Goal: Use online tool/utility: Utilize a website feature to perform a specific function

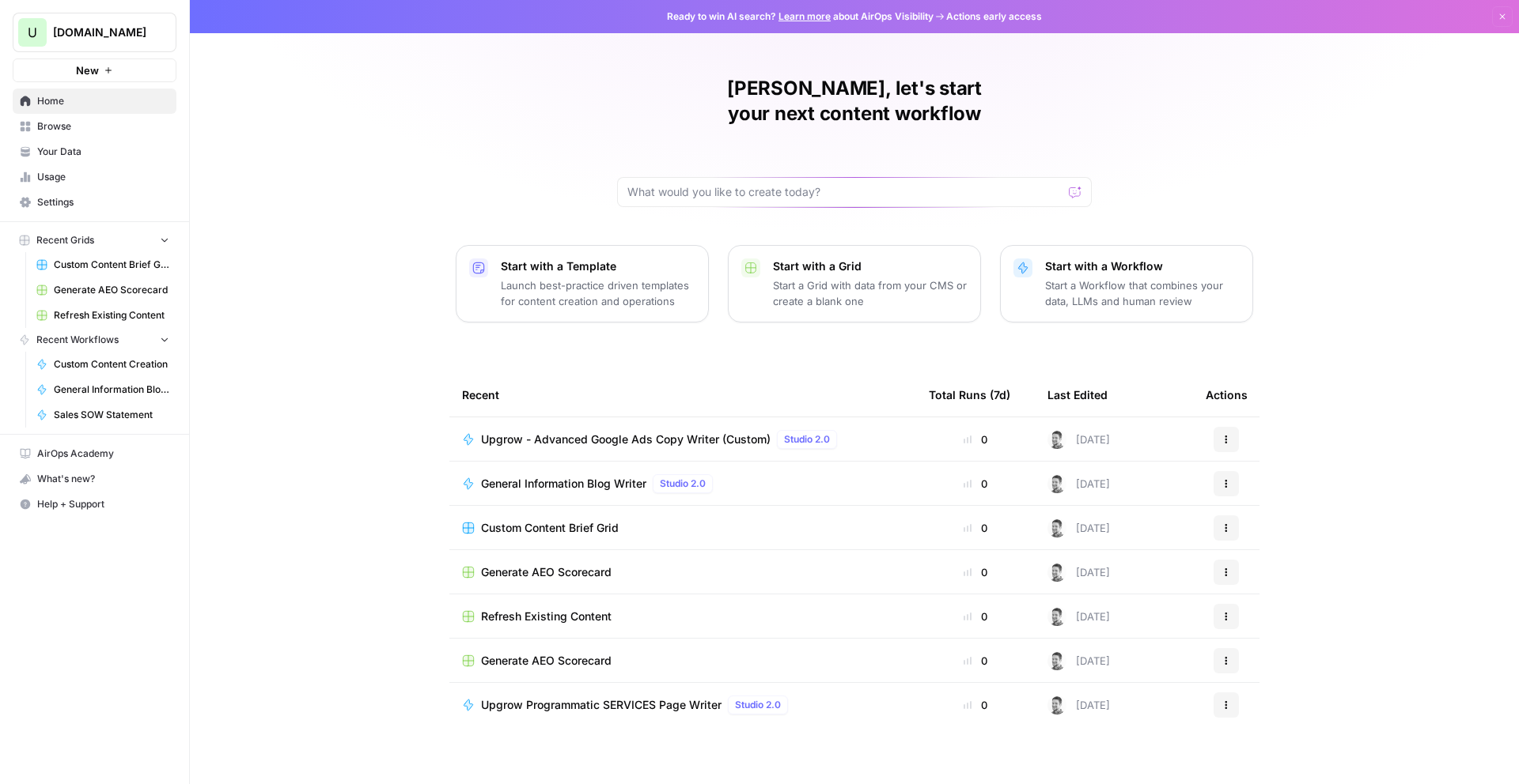
click at [359, 209] on div "[PERSON_NAME], let's start your next content workflow Start with a Template Lau…" at bounding box center [854, 392] width 1329 height 784
click at [278, 425] on div "[PERSON_NAME], let's start your next content workflow Start with a Template Lau…" at bounding box center [854, 392] width 1329 height 784
click at [322, 147] on div "[PERSON_NAME], let's start your next content workflow Start with a Template Lau…" at bounding box center [854, 392] width 1329 height 784
click at [312, 137] on div "[PERSON_NAME], let's start your next content workflow Start with a Template Lau…" at bounding box center [854, 392] width 1329 height 784
click at [57, 128] on span "Browse" at bounding box center [103, 126] width 132 height 14
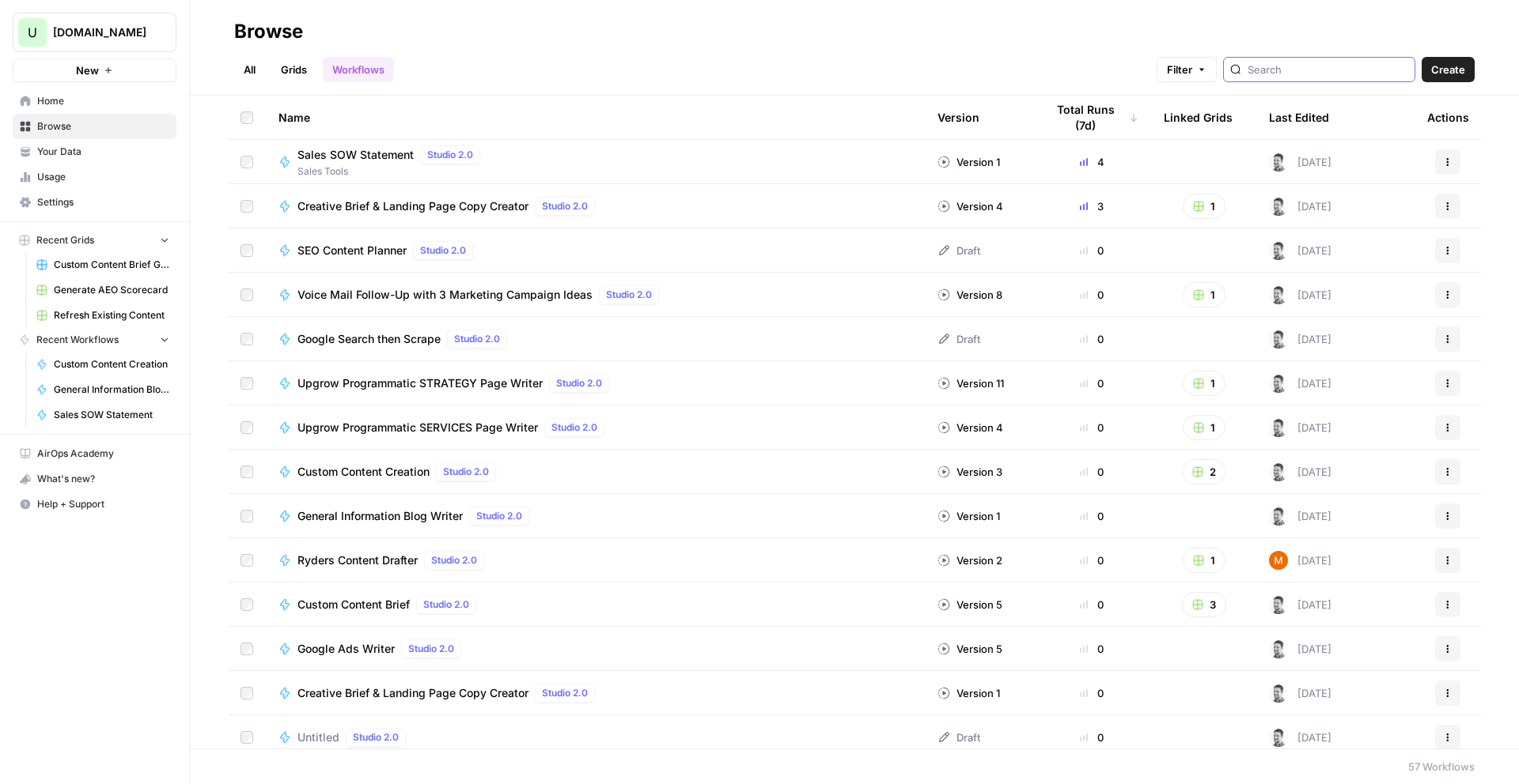
click at [1296, 70] on input "search" at bounding box center [1328, 69] width 160 height 16
click at [452, 209] on span "Creative Brief & Landing Page Copy Creator" at bounding box center [413, 206] width 231 height 16
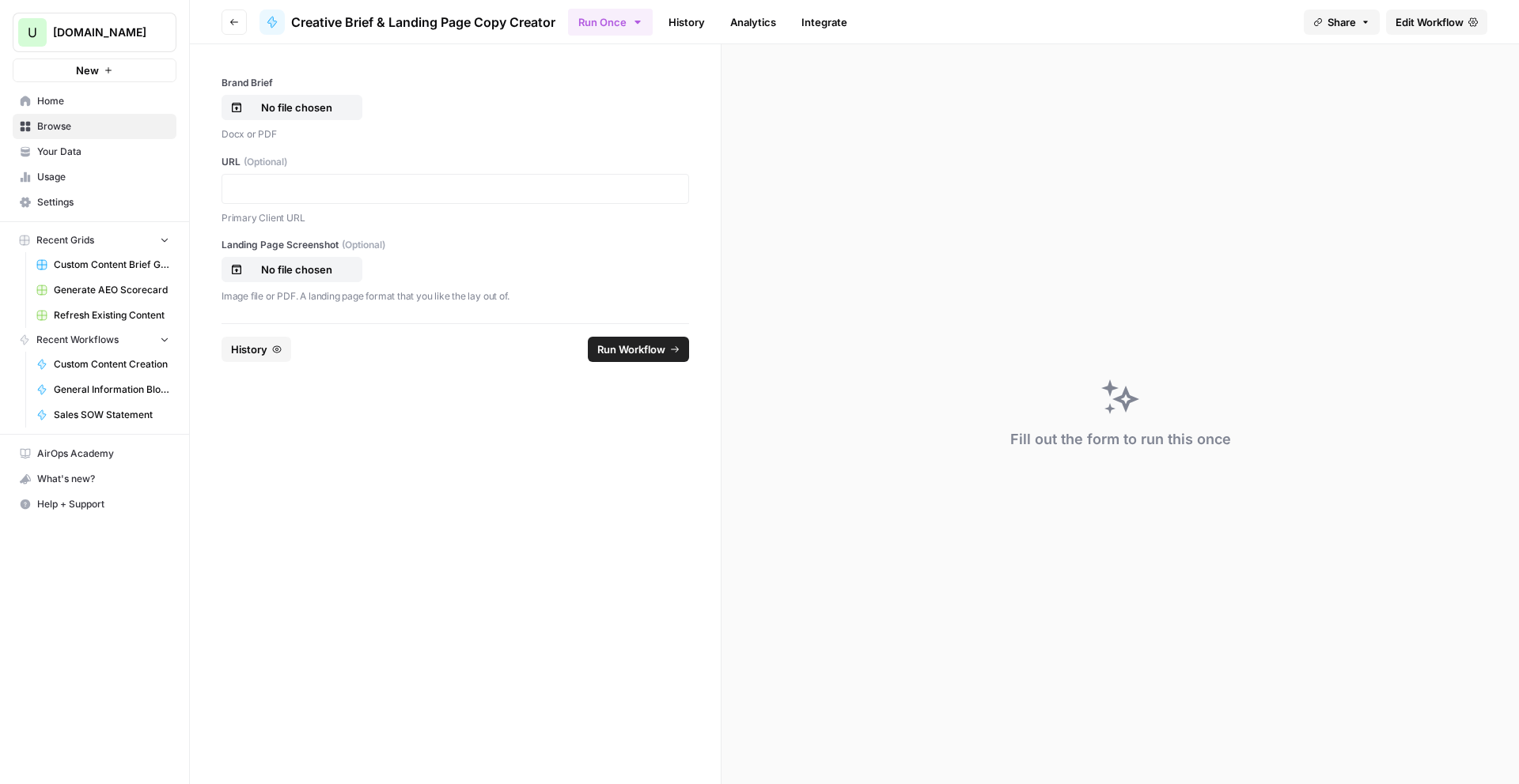
click at [1340, 24] on span "Share" at bounding box center [1342, 22] width 28 height 16
click at [1379, 96] on icon at bounding box center [1384, 98] width 12 height 12
